Goal: Task Accomplishment & Management: Complete application form

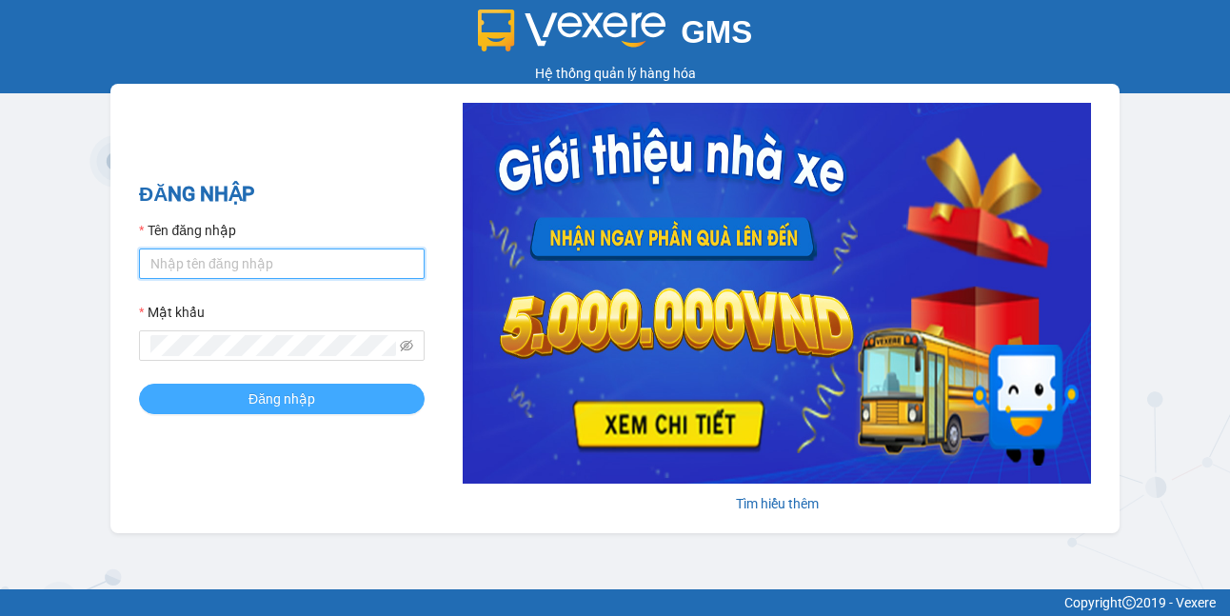
type input "bpansuong.dongphuoc"
click at [240, 407] on button "Đăng nhập" at bounding box center [282, 399] width 286 height 30
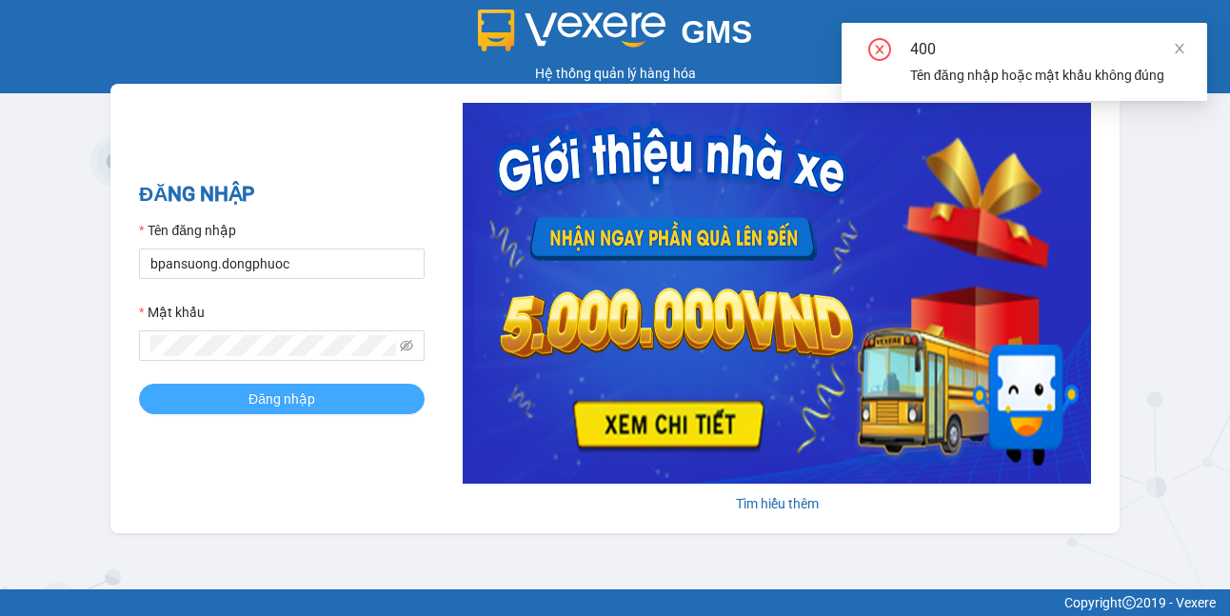
click at [263, 391] on span "Đăng nhập" at bounding box center [282, 399] width 67 height 21
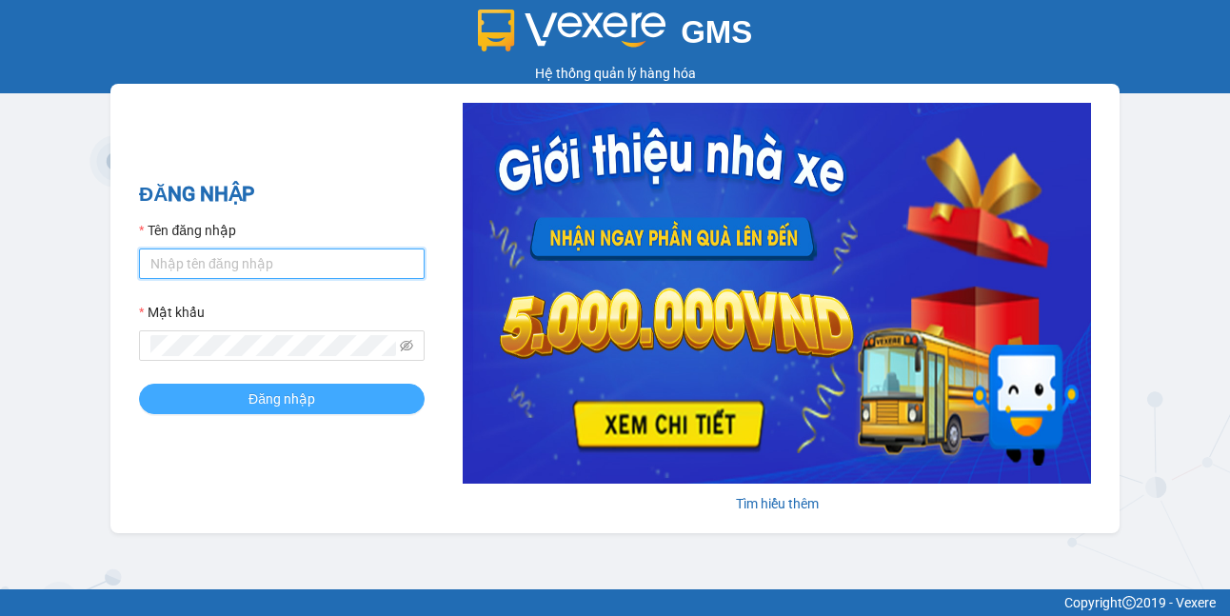
type input "bpansuong.dongphuoc"
click at [284, 393] on span "Đăng nhập" at bounding box center [282, 399] width 67 height 21
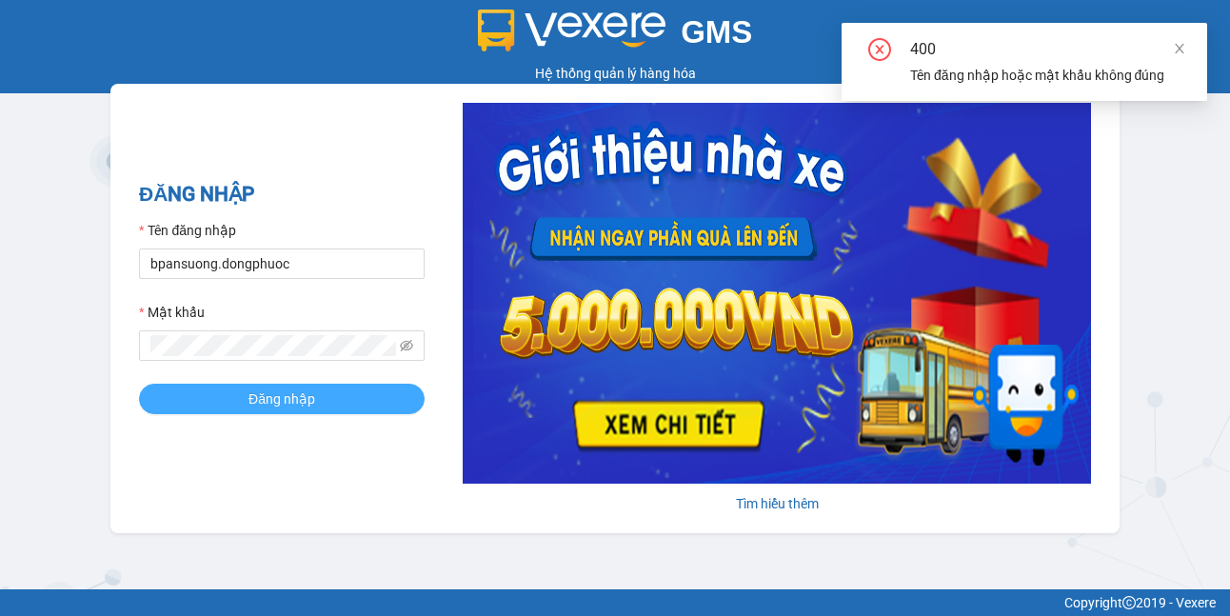
click at [284, 406] on span "Đăng nhập" at bounding box center [282, 399] width 67 height 21
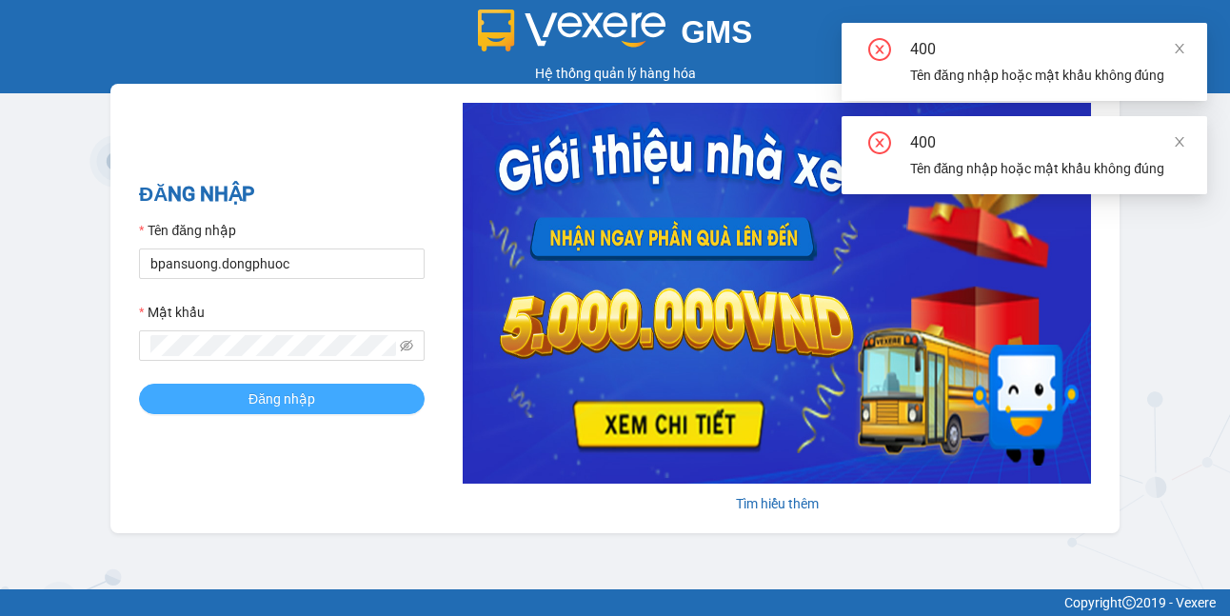
click at [284, 406] on span "Đăng nhập" at bounding box center [282, 399] width 67 height 21
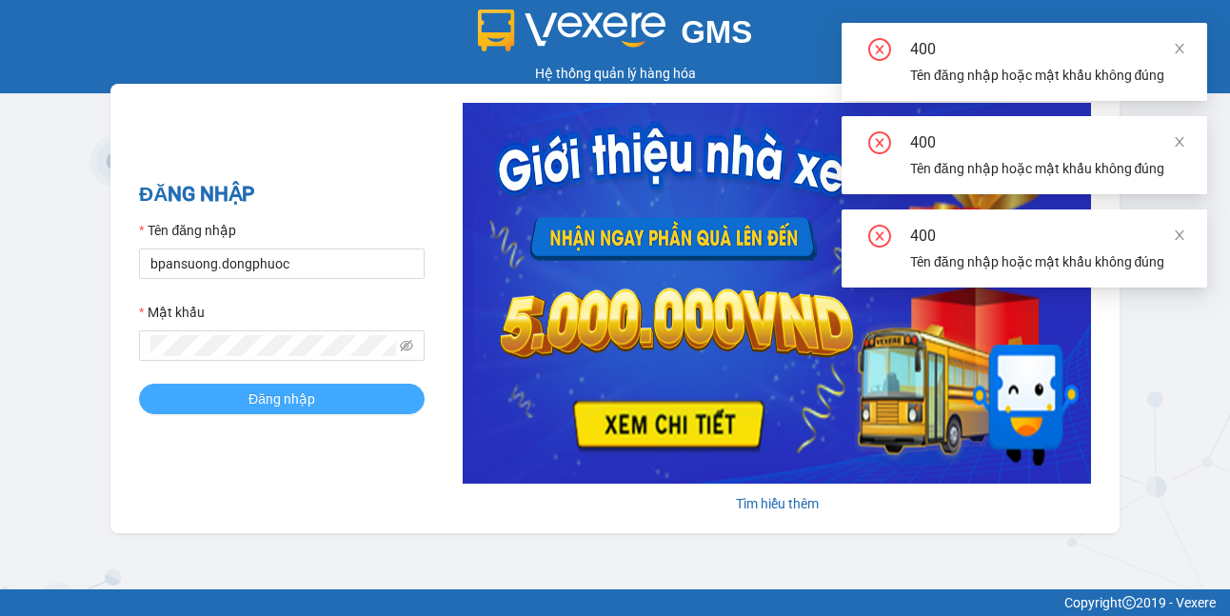
click at [284, 406] on span "Đăng nhập" at bounding box center [282, 399] width 67 height 21
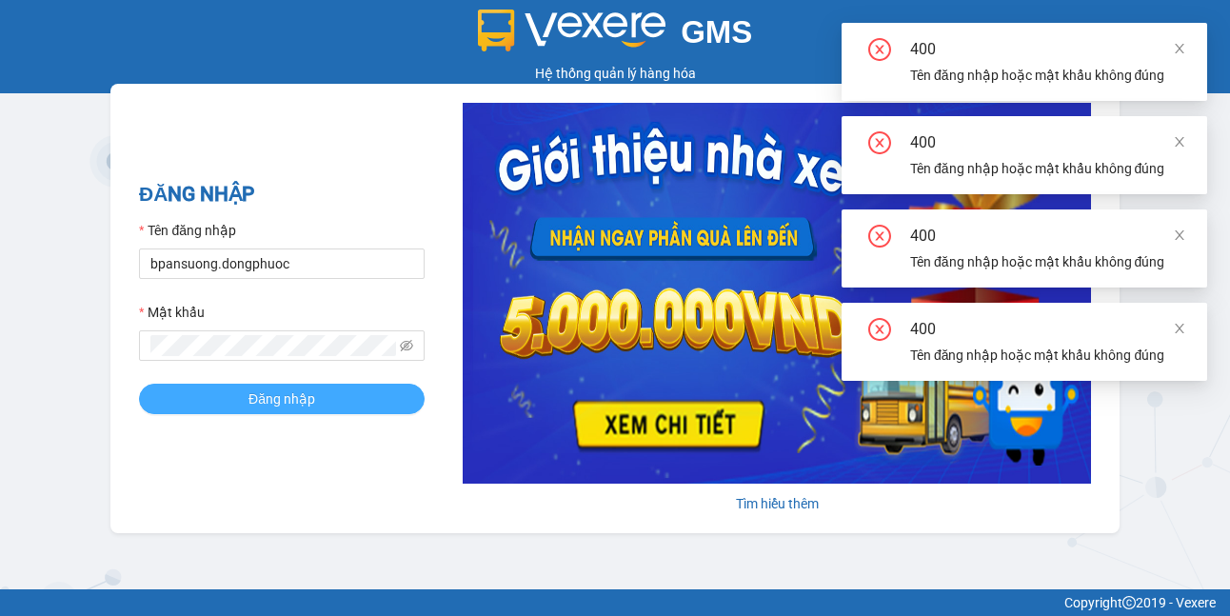
click at [284, 406] on span "Đăng nhập" at bounding box center [282, 399] width 67 height 21
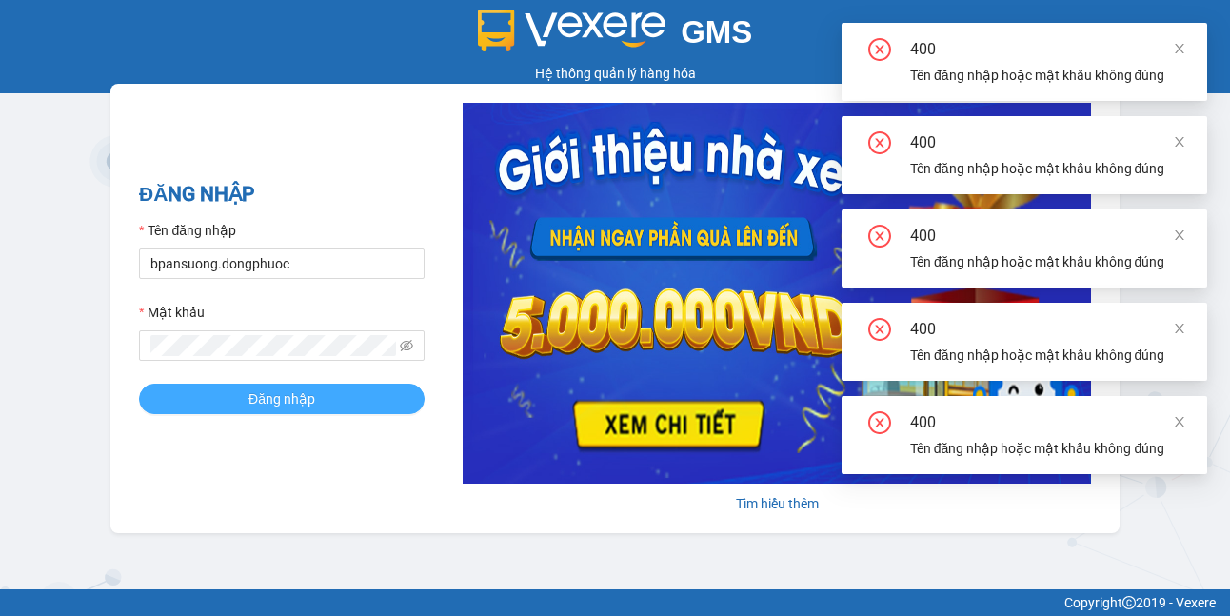
click at [284, 406] on span "Đăng nhập" at bounding box center [282, 399] width 67 height 21
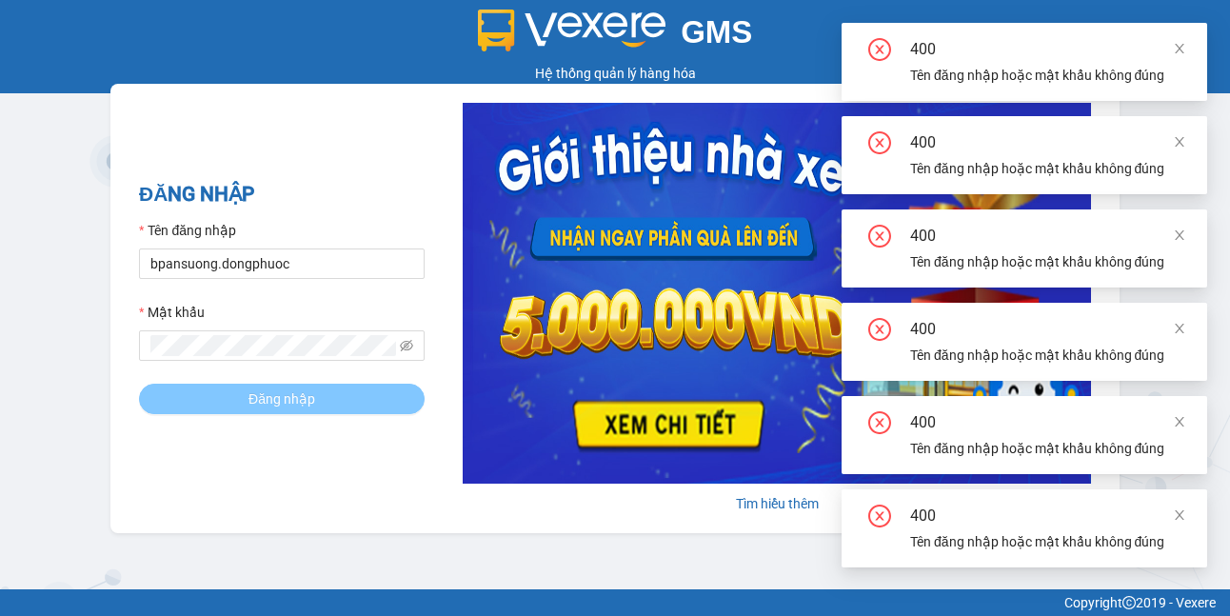
click at [284, 406] on span "Đăng nhập" at bounding box center [282, 399] width 67 height 21
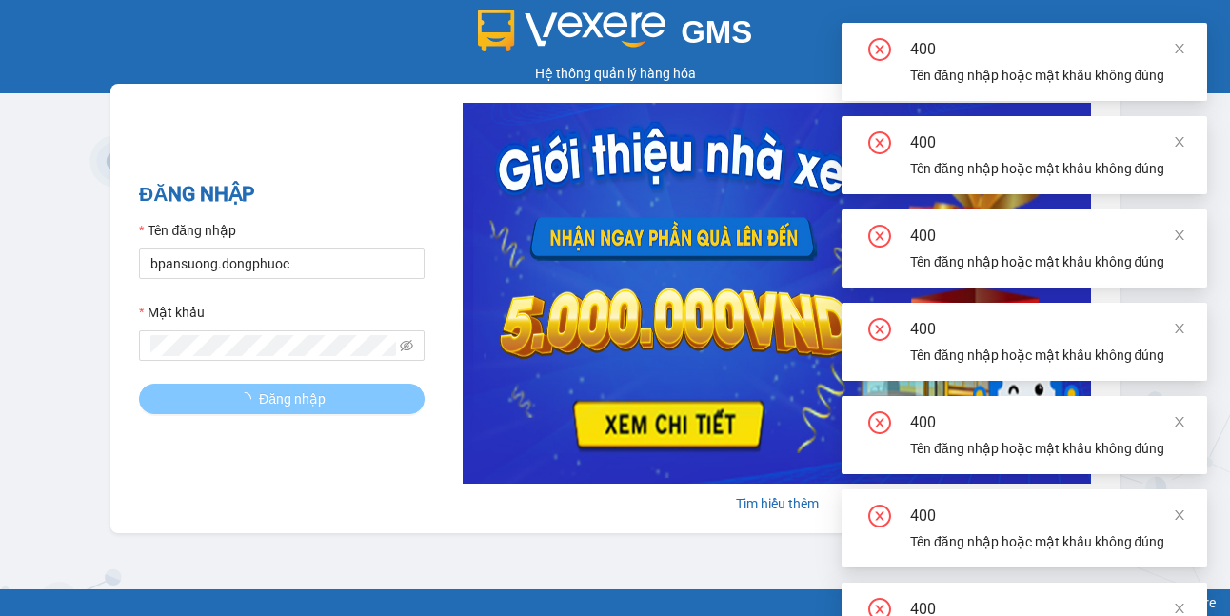
click at [284, 406] on span "Đăng nhập" at bounding box center [292, 399] width 67 height 21
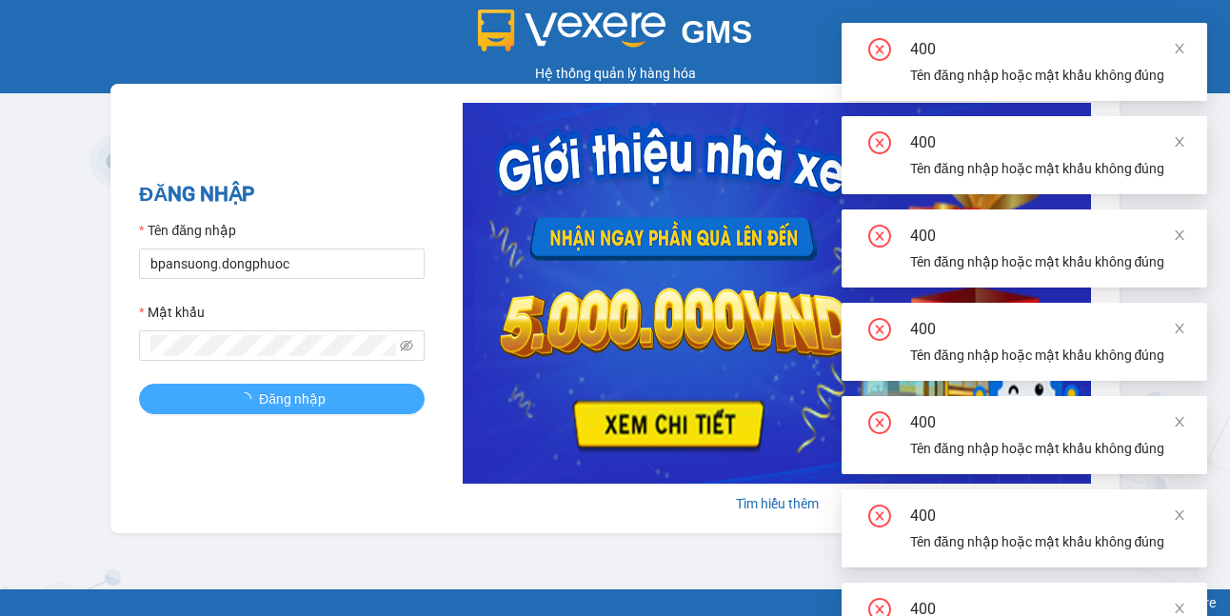
click at [284, 406] on span "Đăng nhập" at bounding box center [292, 399] width 67 height 21
click at [284, 406] on span "Đăng nhập" at bounding box center [282, 399] width 67 height 21
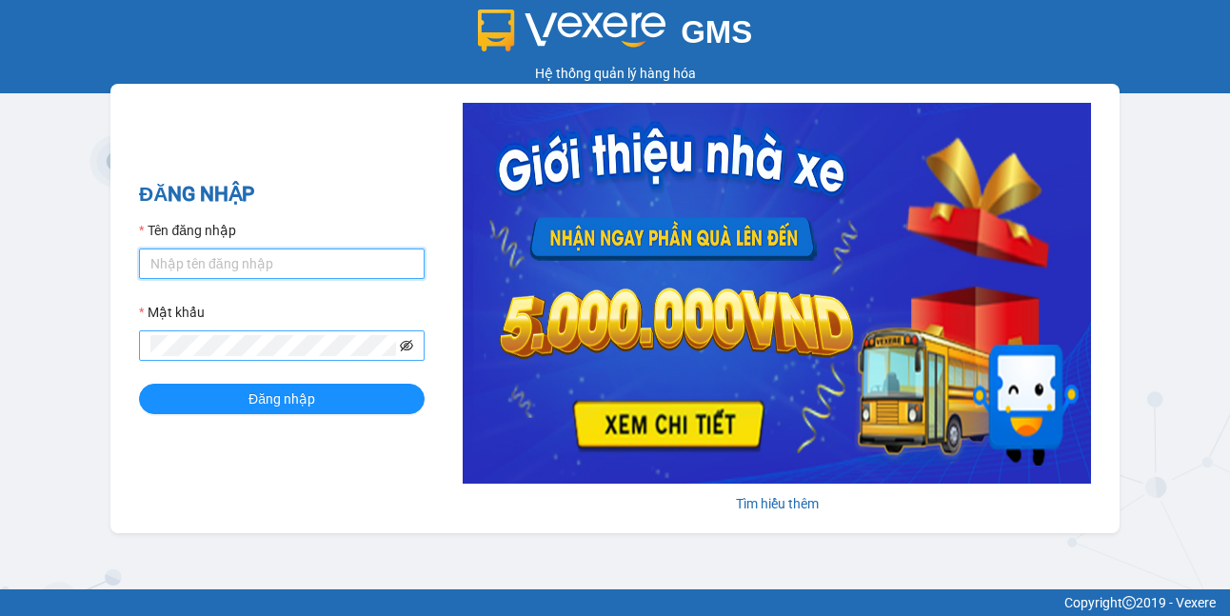
type input "bpansuong.dongphuoc"
click at [411, 345] on icon "eye-invisible" at bounding box center [406, 345] width 13 height 11
